Goal: Task Accomplishment & Management: Use online tool/utility

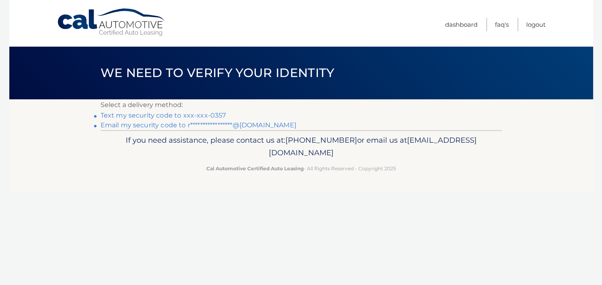
click at [124, 127] on link "**********" at bounding box center [199, 125] width 196 height 8
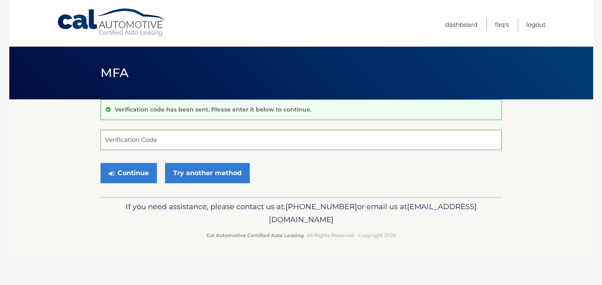
click at [210, 143] on input "Verification Code" at bounding box center [301, 140] width 401 height 20
paste input "483748"
click at [129, 172] on button "Continue" at bounding box center [129, 173] width 56 height 20
click at [73, 163] on section "Verification code has been sent. Please enter it below to continue. 483748 Veri…" at bounding box center [301, 148] width 584 height 98
click at [135, 143] on input "483748" at bounding box center [301, 140] width 401 height 20
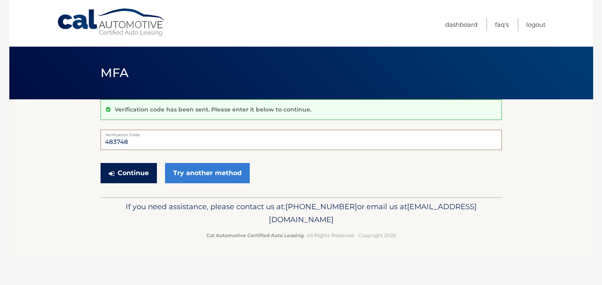
type input "483748"
click at [124, 177] on button "Continue" at bounding box center [129, 173] width 56 height 20
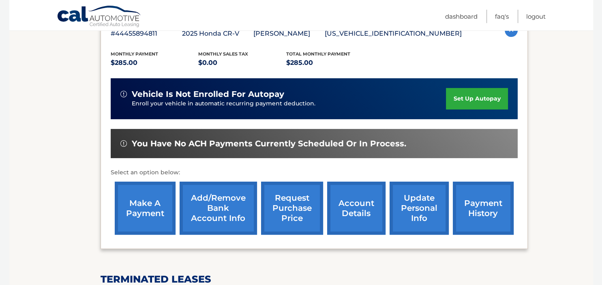
scroll to position [171, 0]
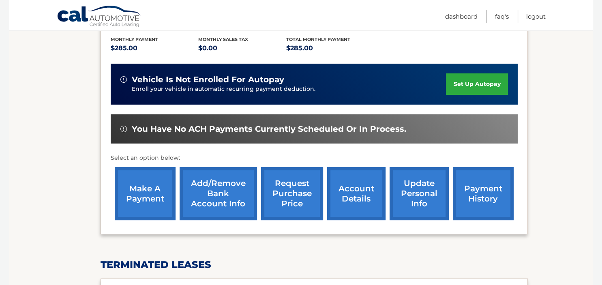
click at [143, 209] on link "make a payment" at bounding box center [145, 193] width 61 height 53
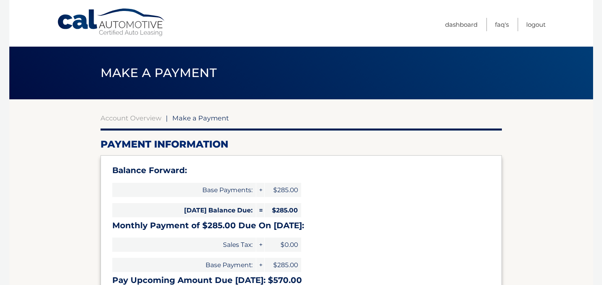
select select "MTRkOTBkZTgtYTYwMC00MWYyLWFkMjItNjRjNzZlZmUwYzIz"
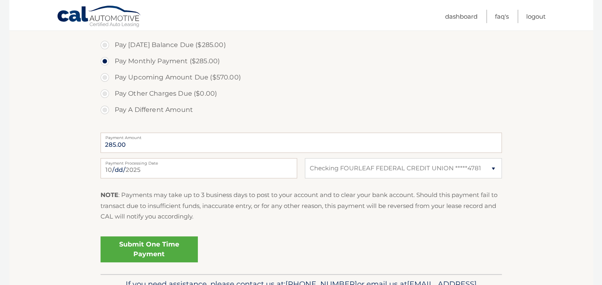
scroll to position [300, 0]
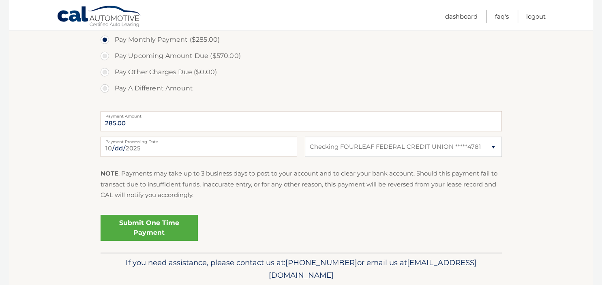
click at [143, 225] on link "Submit One Time Payment" at bounding box center [149, 228] width 97 height 26
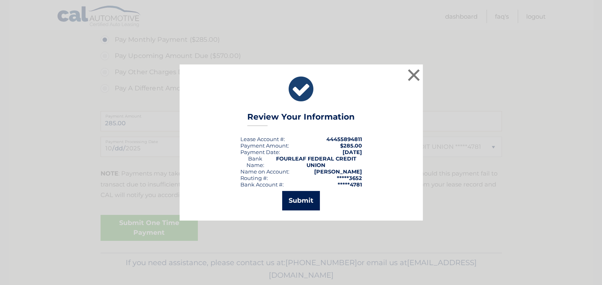
click at [305, 193] on button "Submit" at bounding box center [301, 200] width 38 height 19
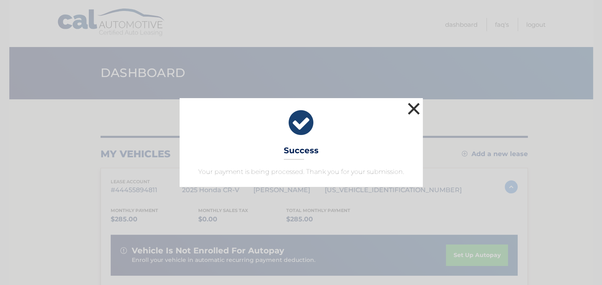
click at [420, 108] on button "×" at bounding box center [414, 109] width 16 height 16
